Goal: Task Accomplishment & Management: Complete application form

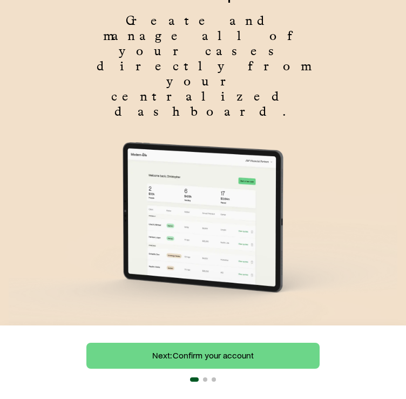
scroll to position [101, 0]
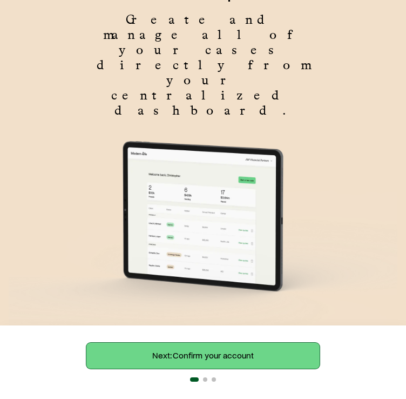
click at [182, 359] on link "Next: Confirm your account" at bounding box center [202, 356] width 233 height 26
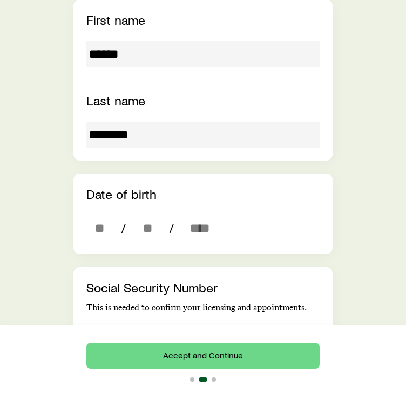
scroll to position [270, 0]
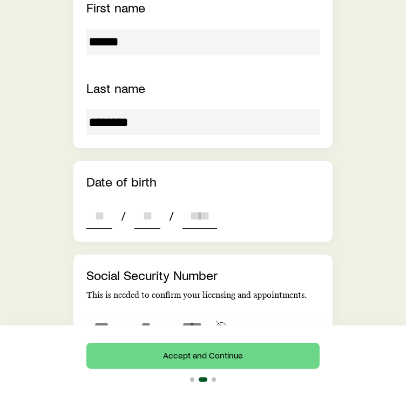
click at [93, 203] on input "dateOfBirth" at bounding box center [99, 216] width 26 height 26
type input "**"
type input "****"
type input "*"
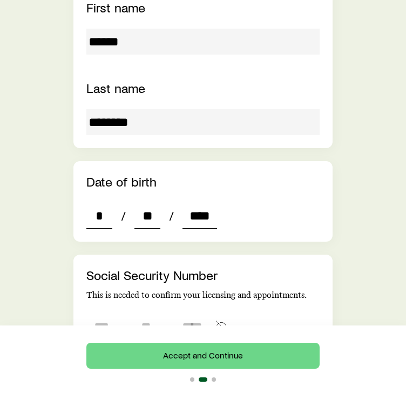
type input "****"
click at [102, 313] on input "tel" at bounding box center [101, 326] width 30 height 26
type input "***"
type input "**"
type input "****"
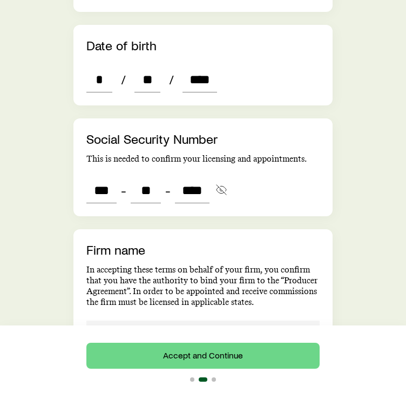
scroll to position [432, 0]
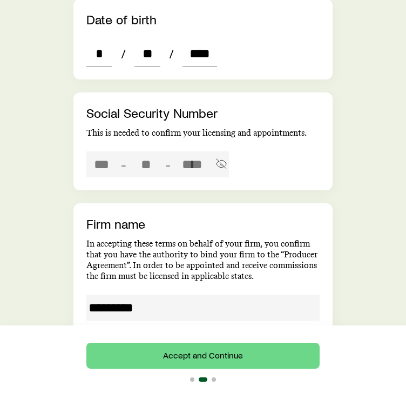
drag, startPoint x: 162, startPoint y: 246, endPoint x: 84, endPoint y: 242, distance: 77.4
click at [82, 245] on div "Firm name In accepting these terms on behalf of your firm, you confirm that you…" at bounding box center [202, 268] width 259 height 130
click at [135, 295] on input "*********" at bounding box center [202, 308] width 233 height 26
click at [158, 295] on input "*********" at bounding box center [202, 308] width 233 height 26
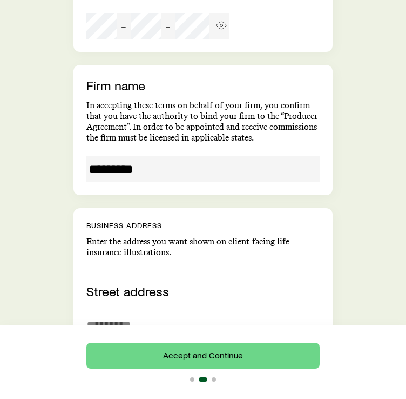
scroll to position [594, 0]
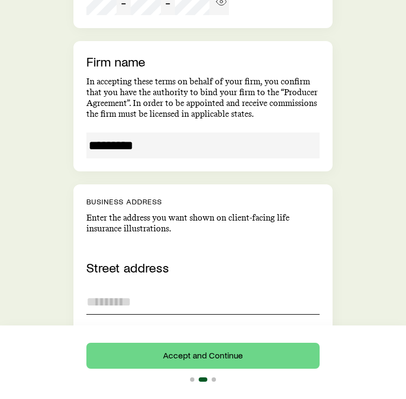
click at [158, 289] on input at bounding box center [202, 302] width 233 height 26
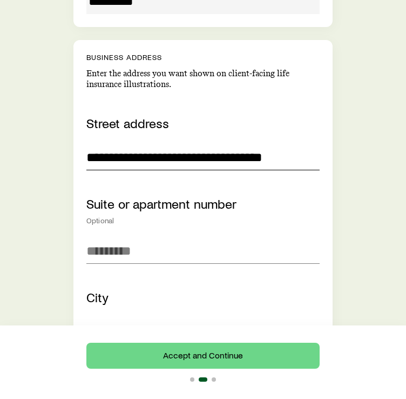
scroll to position [757, 0]
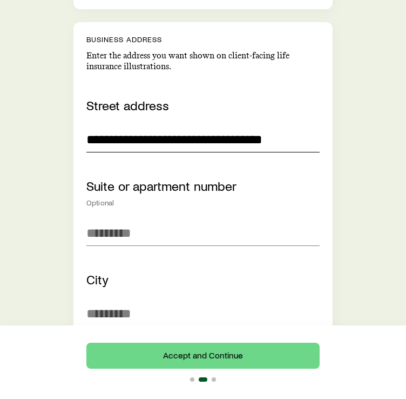
type input "**********"
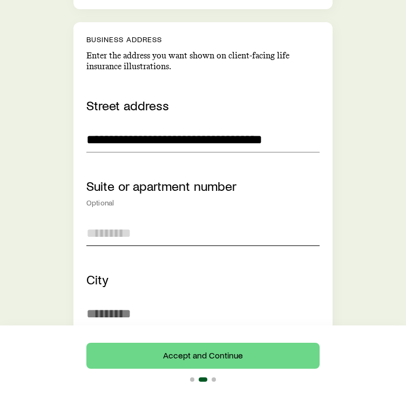
click at [125, 220] on input at bounding box center [202, 233] width 233 height 26
click at [121, 300] on input at bounding box center [202, 313] width 233 height 26
type input "*******"
click at [121, 220] on input at bounding box center [202, 233] width 233 height 26
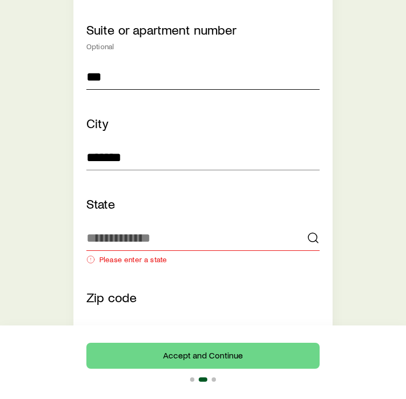
scroll to position [919, 0]
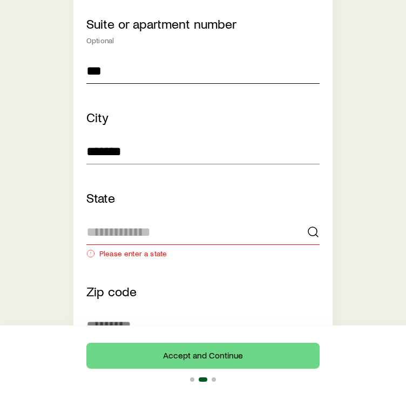
type input "***"
click at [120, 219] on input at bounding box center [202, 232] width 233 height 26
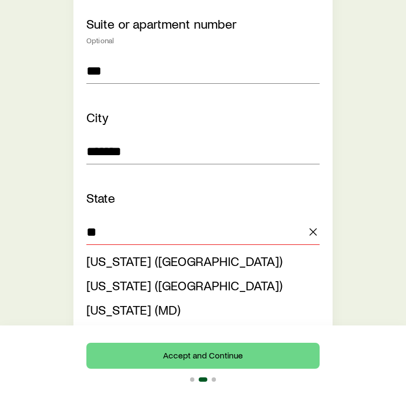
click at [178, 326] on span "[US_STATE] ([GEOGRAPHIC_DATA])" at bounding box center [184, 334] width 196 height 16
type input "**********"
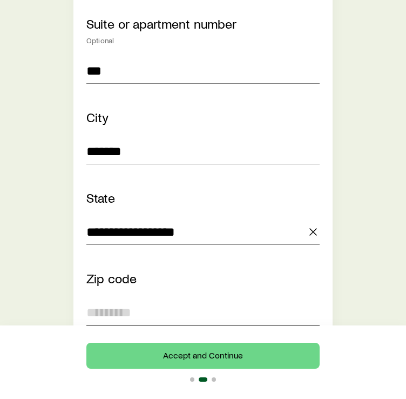
click at [149, 299] on input at bounding box center [202, 312] width 233 height 26
type input "*****"
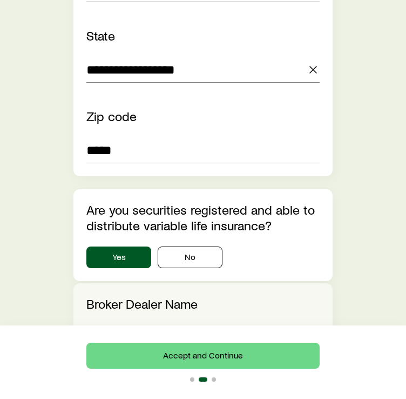
scroll to position [1189, 0]
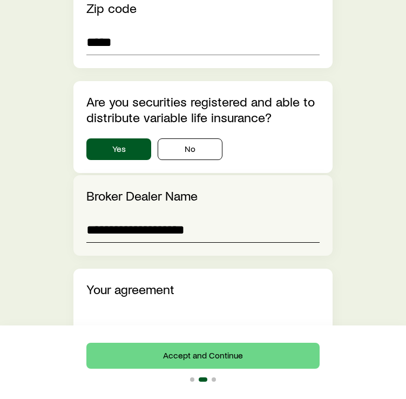
click at [186, 217] on input "**********" at bounding box center [202, 230] width 233 height 26
click at [188, 217] on input "**********" at bounding box center [202, 230] width 233 height 26
drag, startPoint x: 198, startPoint y: 166, endPoint x: 49, endPoint y: 165, distance: 149.2
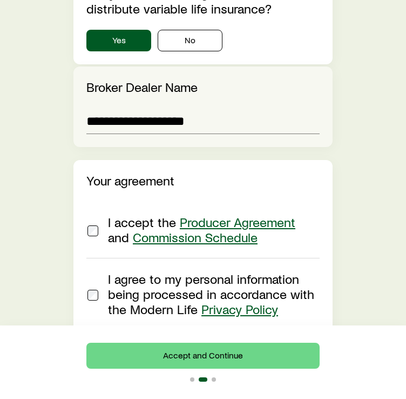
scroll to position [1186, 0]
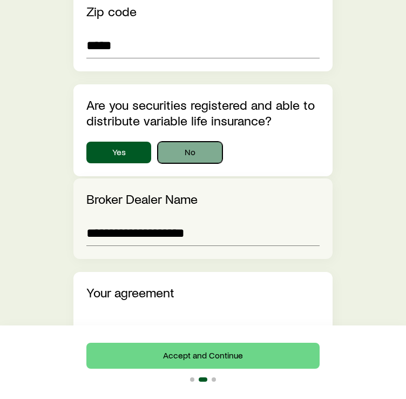
click at [198, 142] on button "No" at bounding box center [190, 153] width 65 height 22
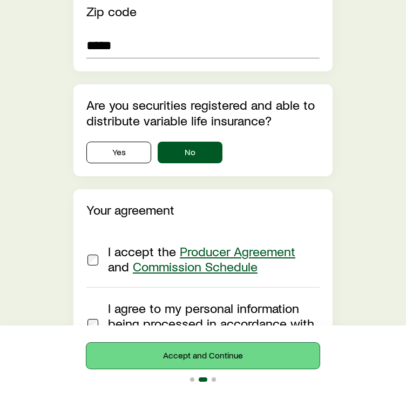
click at [203, 354] on button "Accept and Continue" at bounding box center [202, 356] width 233 height 26
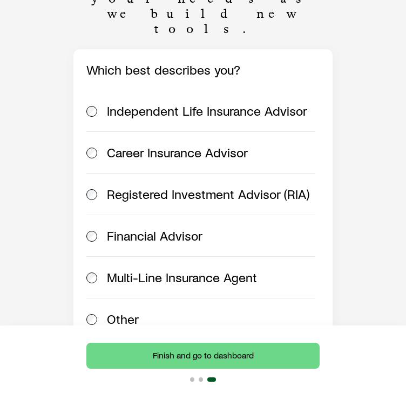
scroll to position [216, 0]
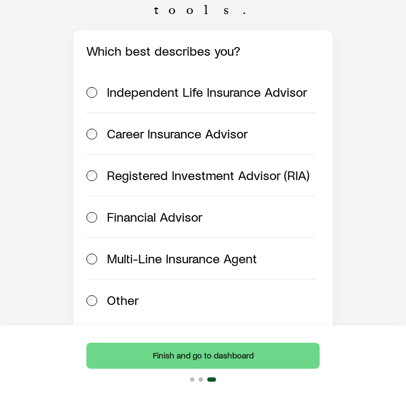
click at [177, 209] on span "Financial Advisor" at bounding box center [155, 216] width 96 height 15
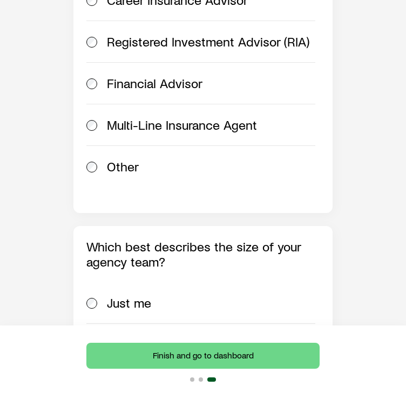
scroll to position [378, 0]
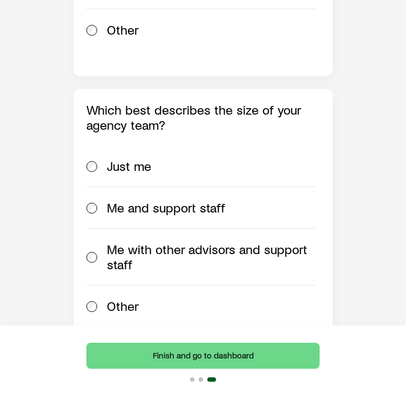
click at [174, 242] on span "Me with other advisors and support staff" at bounding box center [211, 257] width 209 height 30
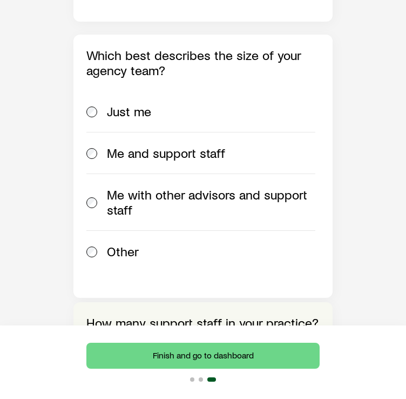
scroll to position [649, 0]
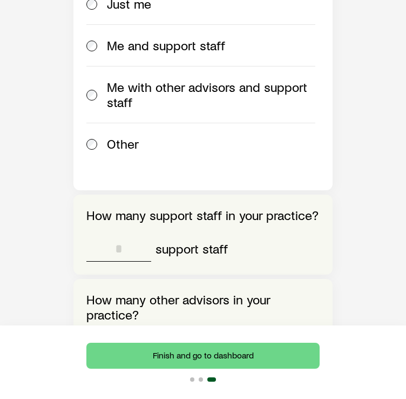
click at [132, 236] on input "tel" at bounding box center [118, 249] width 65 height 26
type input "*"
click at [130, 335] on input "tel" at bounding box center [118, 348] width 65 height 26
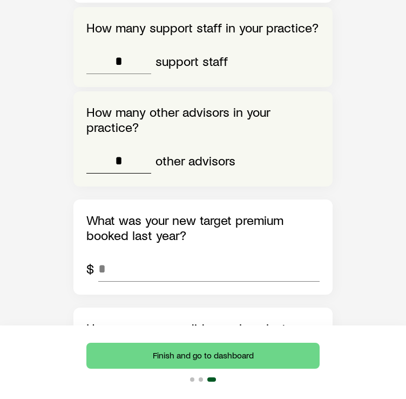
scroll to position [865, 0]
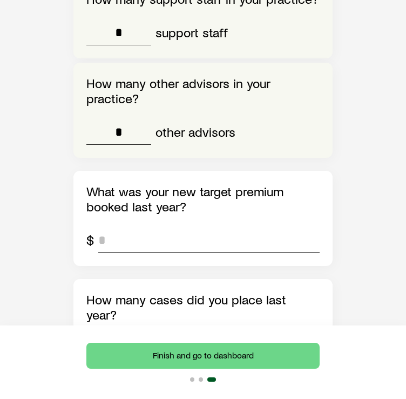
type input "*"
click at [147, 227] on input "tel" at bounding box center [209, 240] width 222 height 26
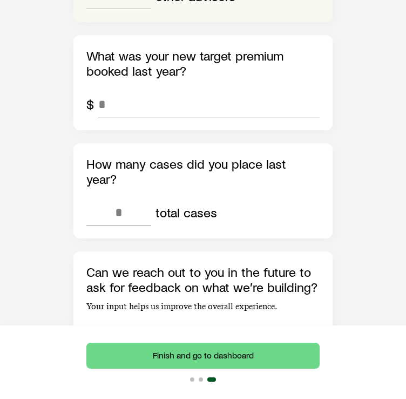
scroll to position [1003, 0]
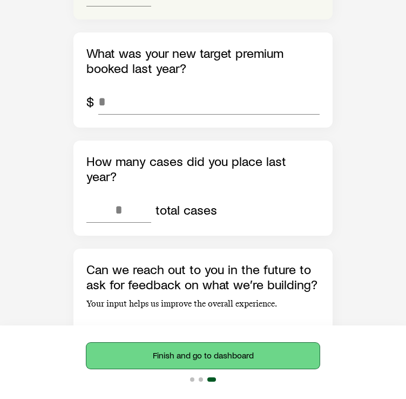
click at [224, 350] on button "Finish and go to dashboard" at bounding box center [202, 356] width 233 height 26
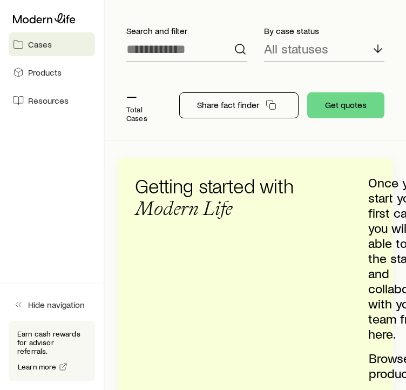
scroll to position [54, 0]
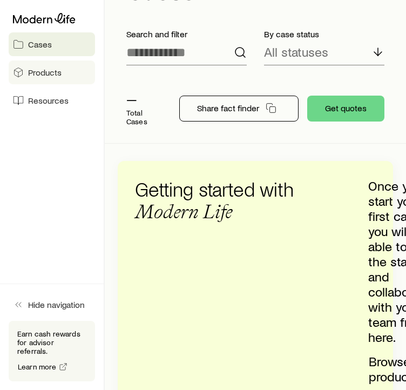
click at [59, 72] on span "Products" at bounding box center [45, 72] width 34 height 11
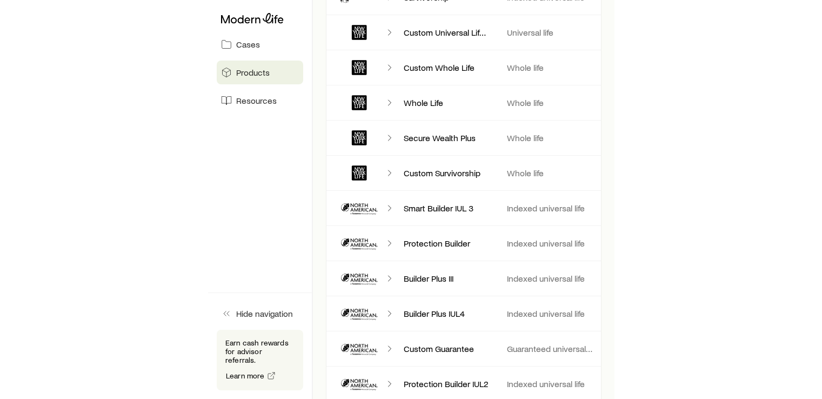
scroll to position [3189, 0]
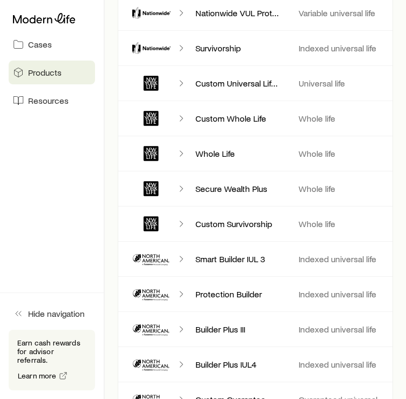
click at [182, 83] on polyline "Client cases" at bounding box center [181, 83] width 3 height 5
click at [182, 116] on polyline "Client cases" at bounding box center [181, 118] width 3 height 5
click at [220, 115] on p "Custom Whole Life" at bounding box center [239, 118] width 86 height 11
drag, startPoint x: 268, startPoint y: 188, endPoint x: 191, endPoint y: 184, distance: 76.8
click at [191, 184] on div "Secure Wealth Plus" at bounding box center [238, 188] width 103 height 11
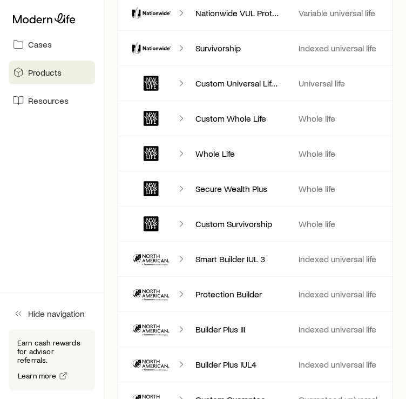
click at [356, 195] on div "Secure Wealth Plus Whole life" at bounding box center [256, 188] width 276 height 35
click at [158, 136] on div "Whole Life Whole life" at bounding box center [256, 153] width 276 height 35
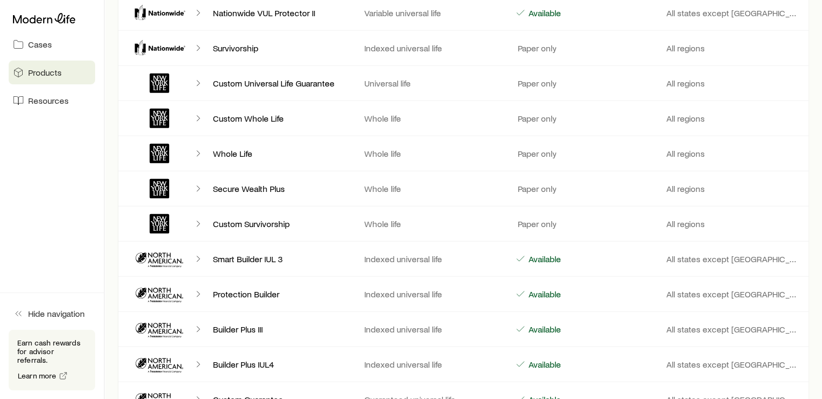
click at [197, 113] on icon "Client cases" at bounding box center [198, 118] width 11 height 11
click at [156, 109] on icon "Client cases" at bounding box center [159, 118] width 19 height 19
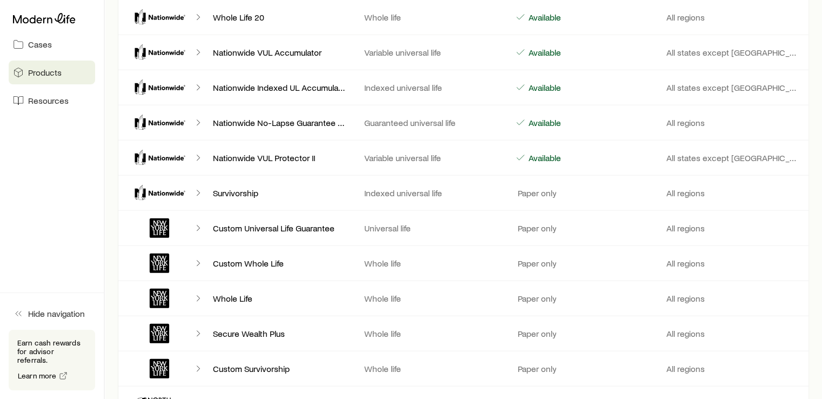
scroll to position [3042, 0]
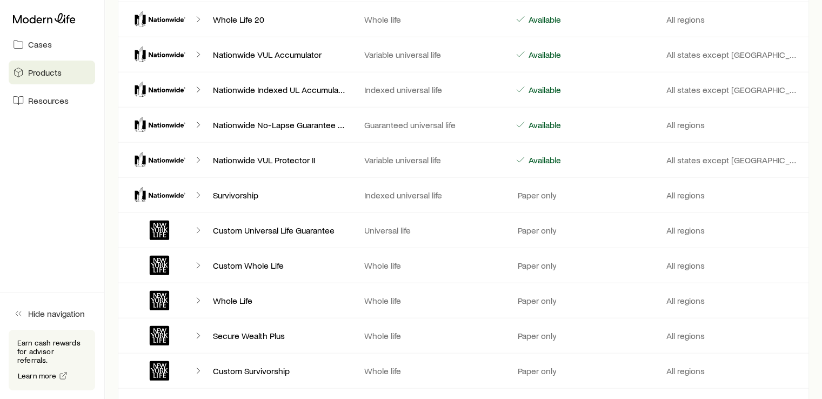
click at [203, 225] on icon "Client cases" at bounding box center [198, 230] width 11 height 11
click at [191, 258] on icon "Client cases" at bounding box center [159, 265] width 65 height 26
click at [200, 297] on div "Client cases" at bounding box center [165, 301] width 78 height 26
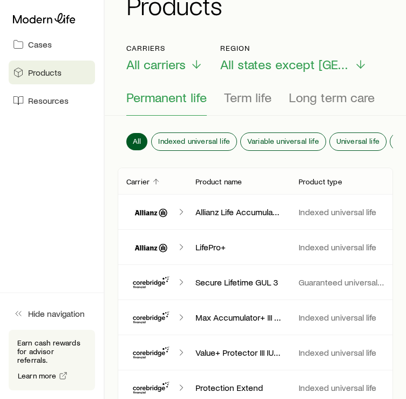
scroll to position [0, 0]
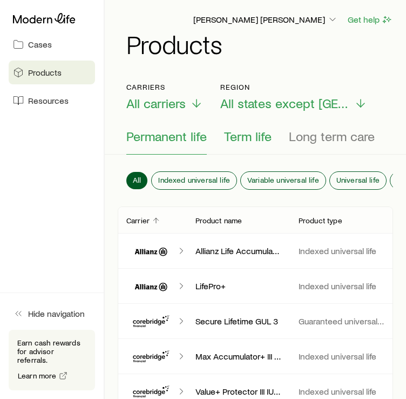
click at [249, 142] on span "Term life" at bounding box center [248, 136] width 48 height 15
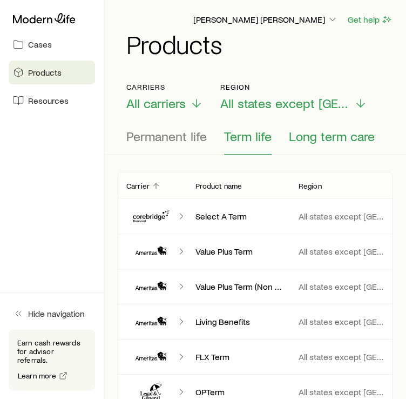
click at [297, 140] on span "Long term care" at bounding box center [332, 136] width 86 height 15
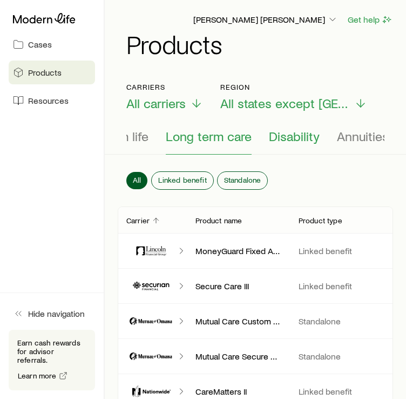
click at [294, 141] on span "Disability" at bounding box center [294, 136] width 51 height 15
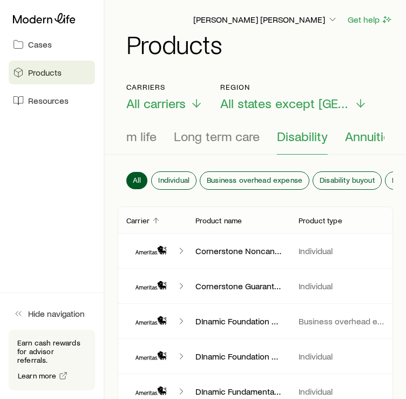
click at [369, 138] on span "Annuities" at bounding box center [371, 136] width 52 height 15
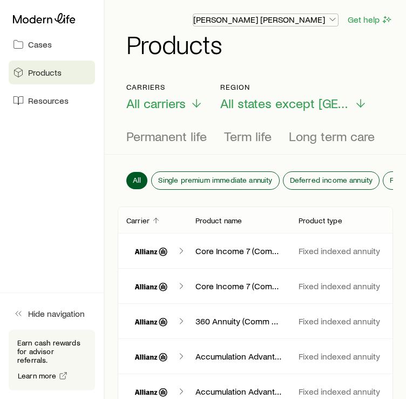
click at [292, 21] on p "[PERSON_NAME] [PERSON_NAME]" at bounding box center [265, 19] width 145 height 11
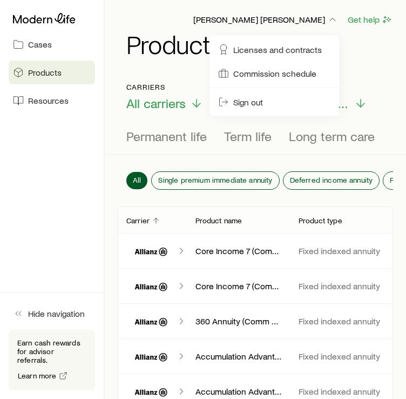
click at [228, 24] on div "Connor Townsend Get help" at bounding box center [259, 20] width 267 height 14
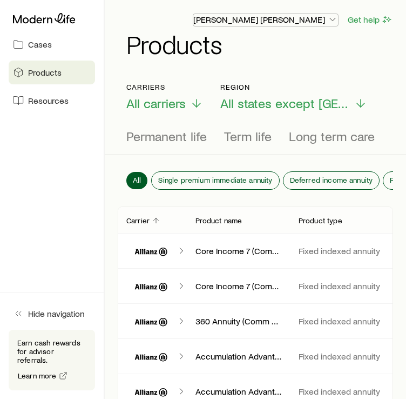
click at [290, 19] on p "[PERSON_NAME] [PERSON_NAME]" at bounding box center [265, 19] width 145 height 11
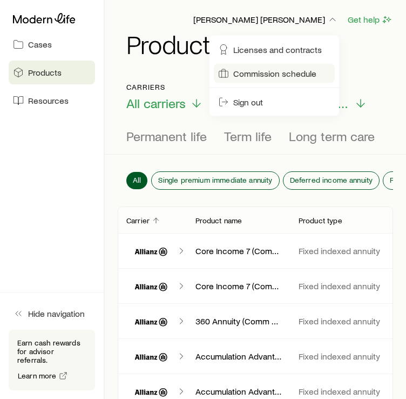
click at [276, 77] on span "Commission schedule" at bounding box center [274, 73] width 83 height 11
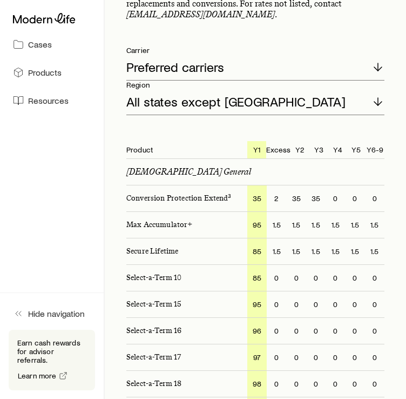
scroll to position [270, 0]
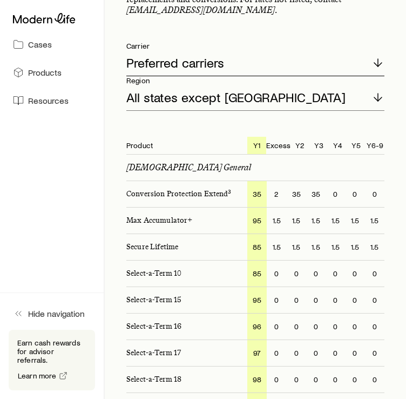
click at [214, 64] on p "Preferred carriers" at bounding box center [175, 62] width 98 height 15
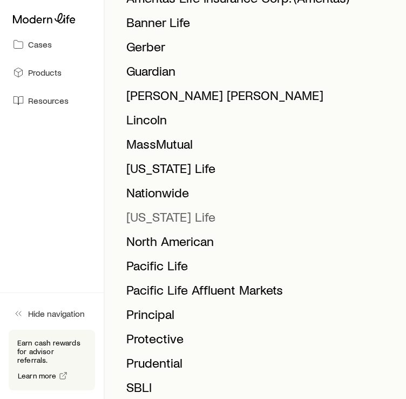
click at [175, 224] on span "New York Life" at bounding box center [170, 217] width 89 height 16
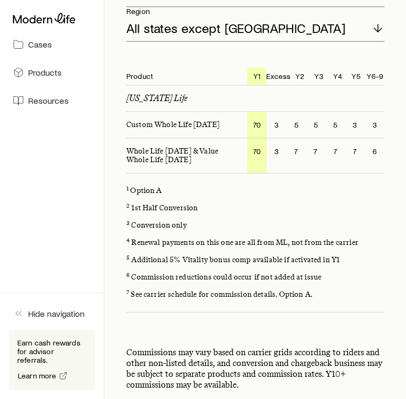
scroll to position [320, 0]
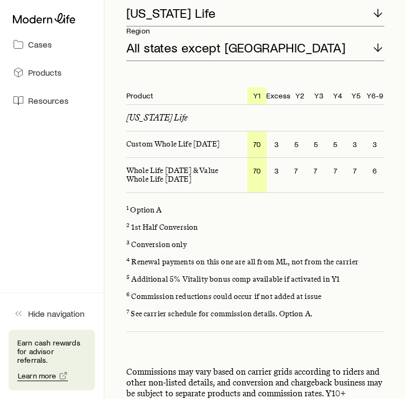
click at [62, 374] on icon at bounding box center [63, 375] width 9 height 9
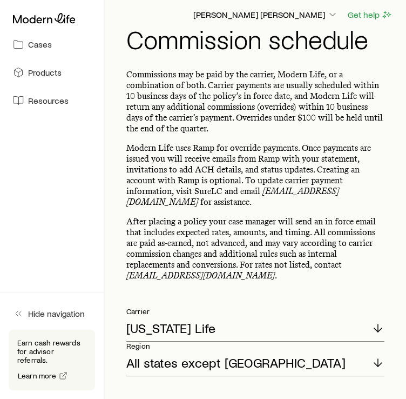
scroll to position [0, 0]
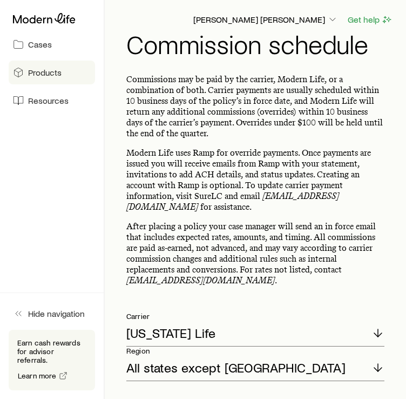
click at [52, 73] on span "Products" at bounding box center [45, 72] width 34 height 11
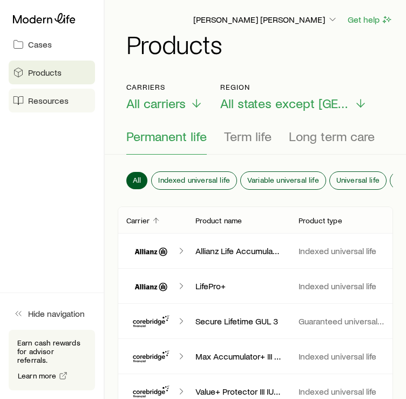
click at [52, 97] on span "Resources" at bounding box center [48, 100] width 41 height 11
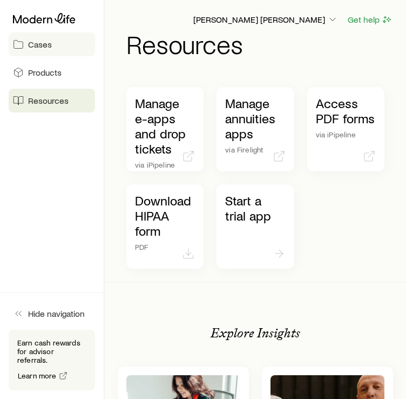
click at [57, 49] on link "Cases" at bounding box center [52, 44] width 86 height 24
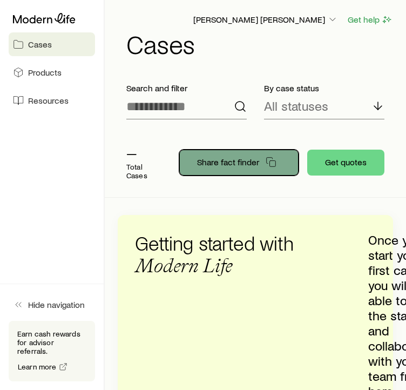
click at [251, 161] on p "Share fact finder" at bounding box center [228, 162] width 62 height 11
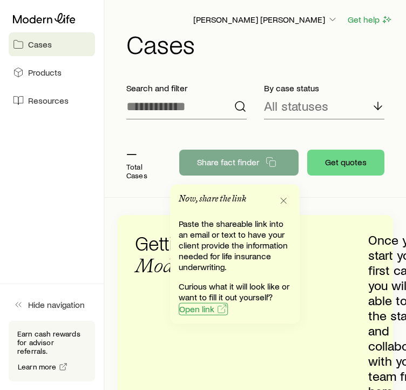
click at [202, 309] on span "Open link" at bounding box center [196, 309] width 35 height 9
click at [278, 198] on button "button" at bounding box center [283, 200] width 15 height 15
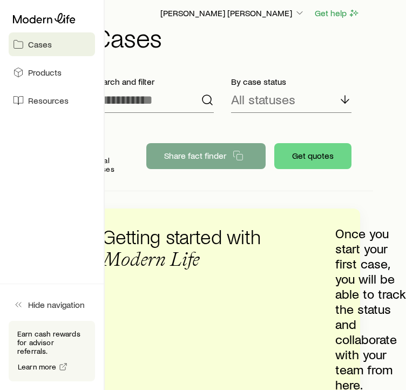
scroll to position [0, 33]
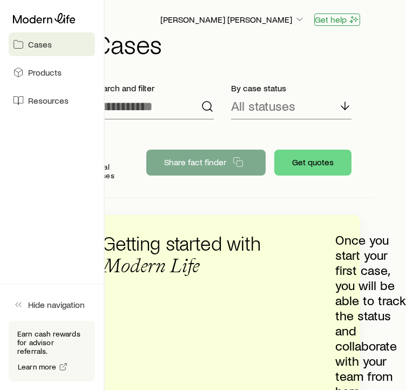
click at [337, 23] on button "Get help" at bounding box center [338, 20] width 46 height 12
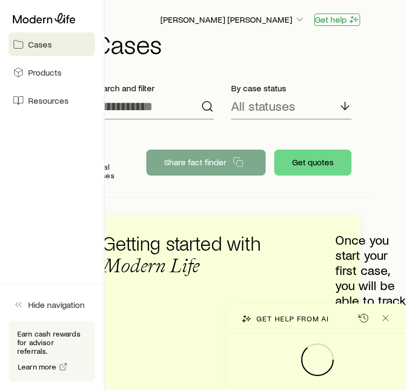
scroll to position [0, 364]
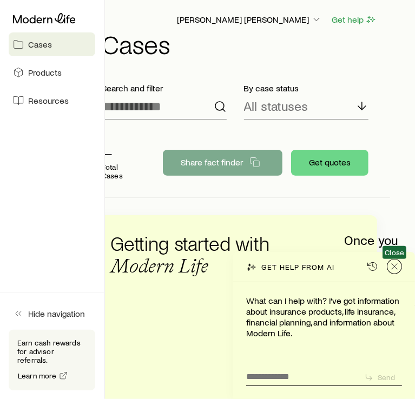
click at [396, 271] on icon "Close" at bounding box center [394, 266] width 11 height 11
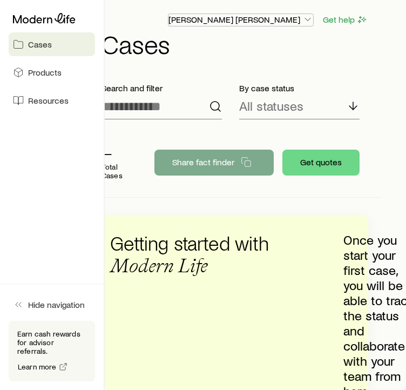
click at [286, 22] on p "[PERSON_NAME] [PERSON_NAME]" at bounding box center [241, 19] width 145 height 11
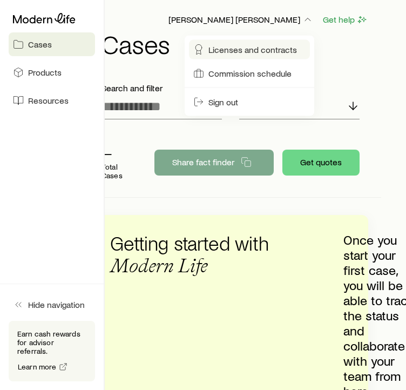
click at [257, 56] on link "Licenses and contracts" at bounding box center [249, 49] width 121 height 19
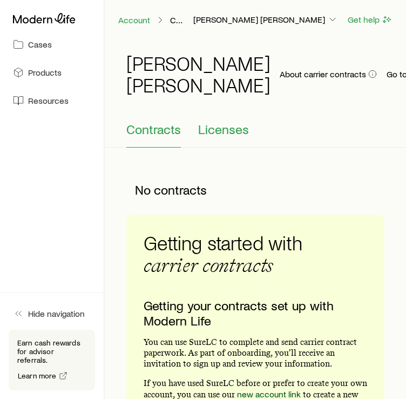
click at [235, 130] on span "Licenses" at bounding box center [223, 129] width 51 height 15
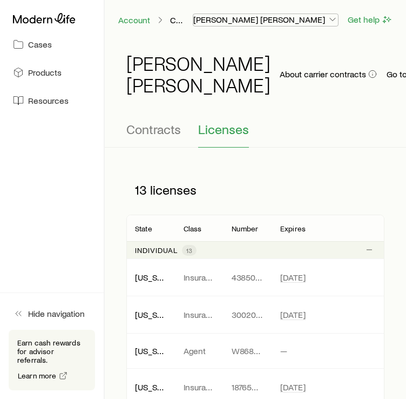
click at [303, 20] on p "[PERSON_NAME] [PERSON_NAME]" at bounding box center [265, 19] width 145 height 11
click at [141, 21] on link "Account" at bounding box center [134, 20] width 33 height 10
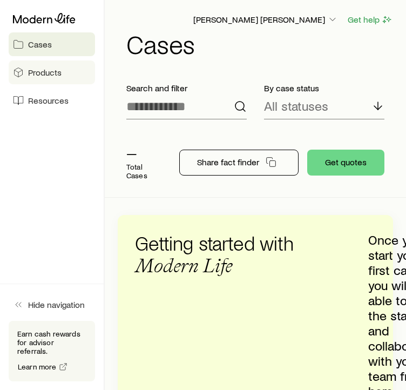
click at [56, 65] on link "Products" at bounding box center [52, 73] width 86 height 24
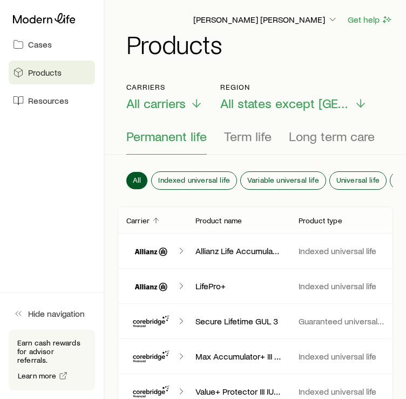
scroll to position [0, 123]
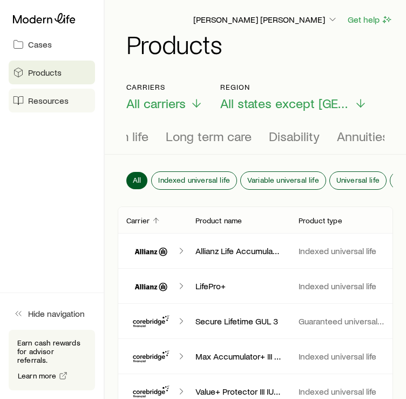
click at [53, 99] on span "Resources" at bounding box center [48, 100] width 41 height 11
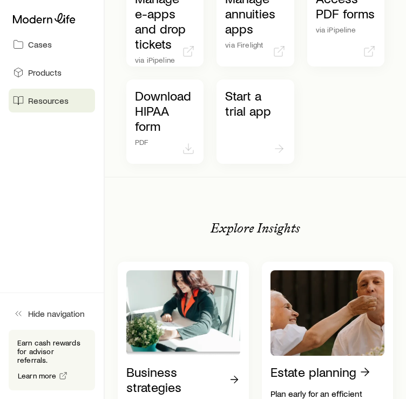
scroll to position [270, 0]
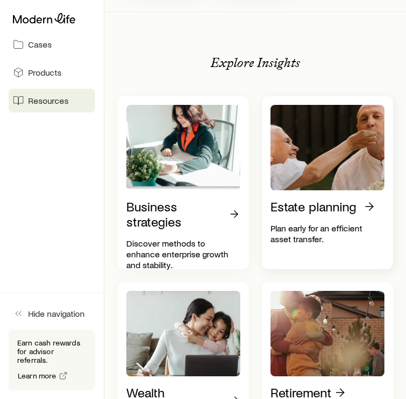
click at [317, 171] on img at bounding box center [328, 147] width 114 height 85
